Goal: Check status

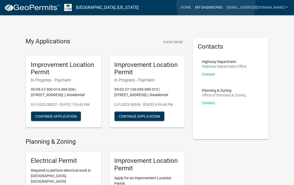
click at [216, 3] on link "My Dashboard" at bounding box center [209, 8] width 32 height 10
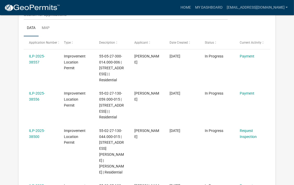
scroll to position [80, 0]
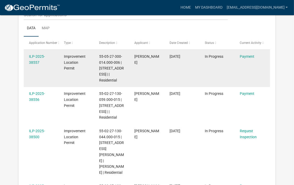
click at [32, 59] on div "ILP-2025-38557" at bounding box center [41, 59] width 25 height 12
click at [34, 62] on link "ILP-2025-38557" at bounding box center [37, 59] width 16 height 10
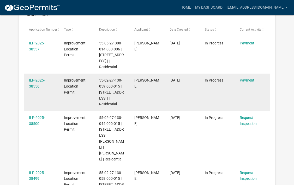
scroll to position [93, 0]
click at [36, 85] on link "ILP-2025-38556" at bounding box center [37, 83] width 16 height 10
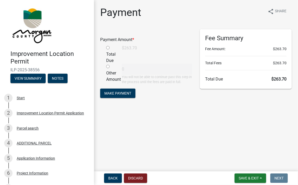
scroll to position [103, 0]
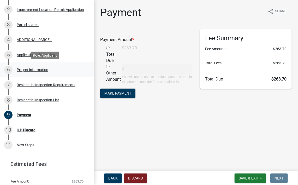
click at [35, 69] on div "Project Information" at bounding box center [33, 70] width 32 height 4
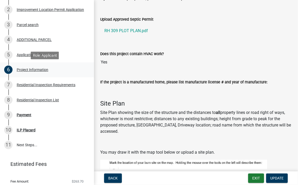
scroll to position [851, 0]
